Goal: Task Accomplishment & Management: Manage account settings

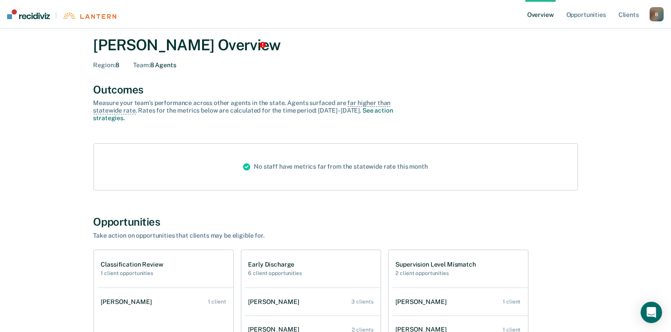
scroll to position [12, 0]
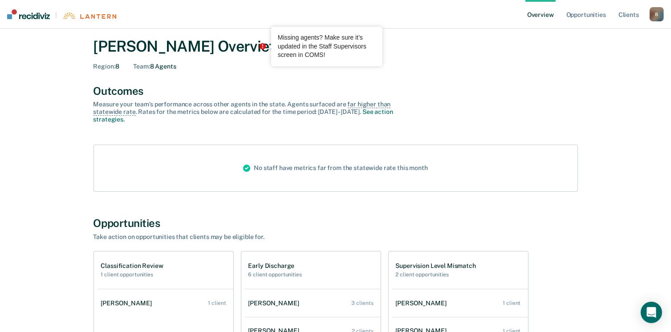
click at [262, 43] on icon "Tooltip anchor" at bounding box center [263, 46] width 6 height 6
click at [262, 44] on icon "Tooltip anchor" at bounding box center [263, 46] width 6 height 6
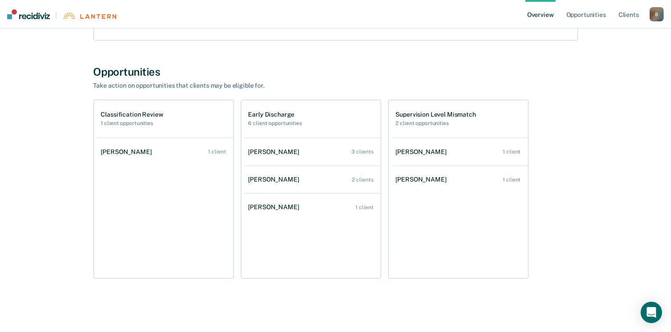
scroll to position [0, 0]
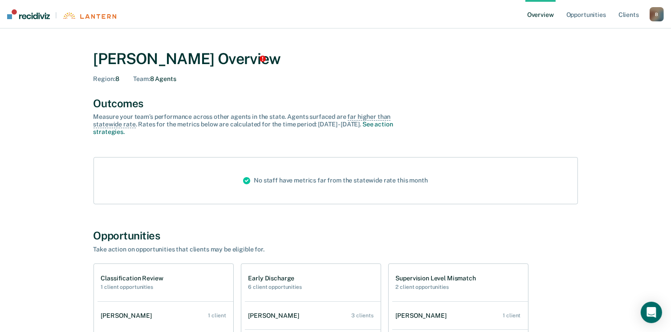
click at [659, 13] on div "B" at bounding box center [657, 14] width 14 height 14
click at [602, 60] on link "Log Out" at bounding box center [621, 58] width 72 height 8
